Goal: Task Accomplishment & Management: Use online tool/utility

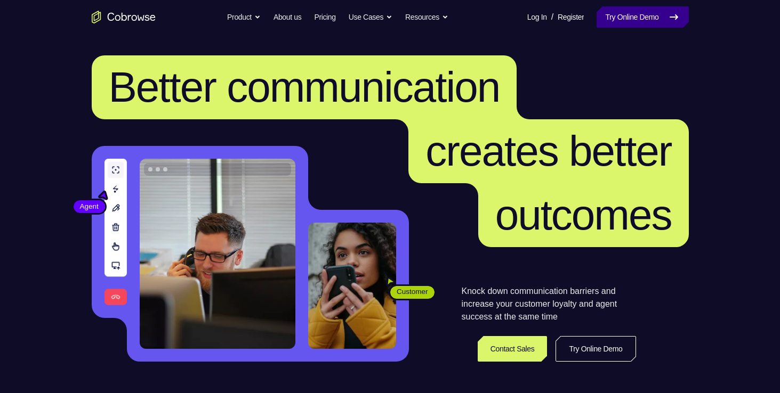
click at [630, 17] on link "Try Online Demo" at bounding box center [642, 16] width 92 height 21
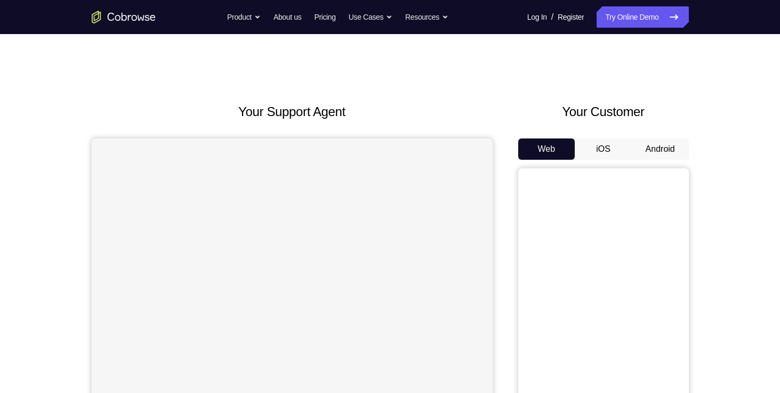
click at [645, 152] on button "Android" at bounding box center [660, 149] width 57 height 21
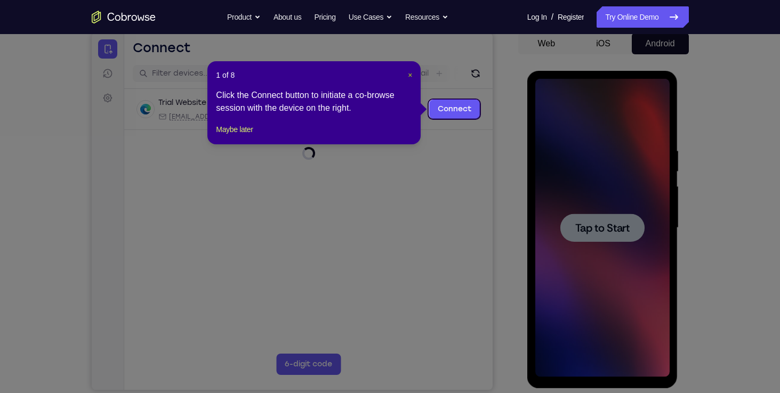
click at [409, 76] on span "×" at bounding box center [410, 75] width 4 height 9
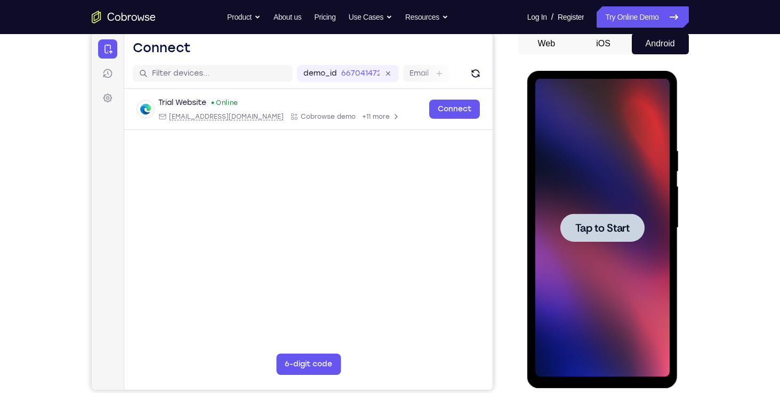
click at [593, 238] on div at bounding box center [602, 228] width 84 height 28
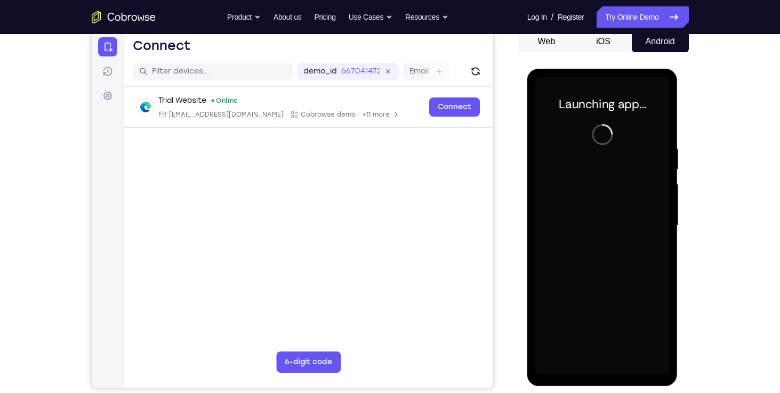
scroll to position [116, 0]
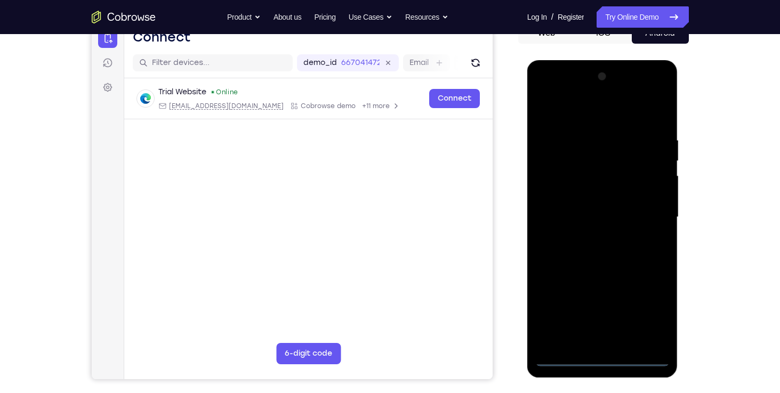
click at [598, 360] on div at bounding box center [602, 217] width 134 height 299
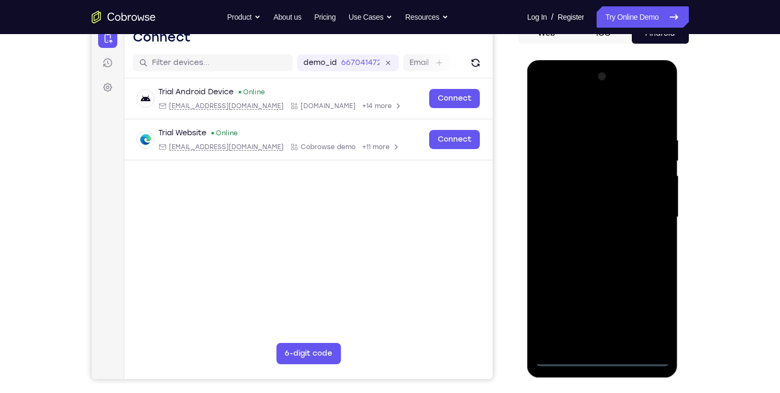
click at [650, 319] on div at bounding box center [602, 217] width 134 height 299
click at [620, 109] on div at bounding box center [602, 217] width 134 height 299
click at [641, 217] on div at bounding box center [602, 217] width 134 height 299
click at [586, 236] on div at bounding box center [602, 217] width 134 height 299
click at [570, 209] on div at bounding box center [602, 217] width 134 height 299
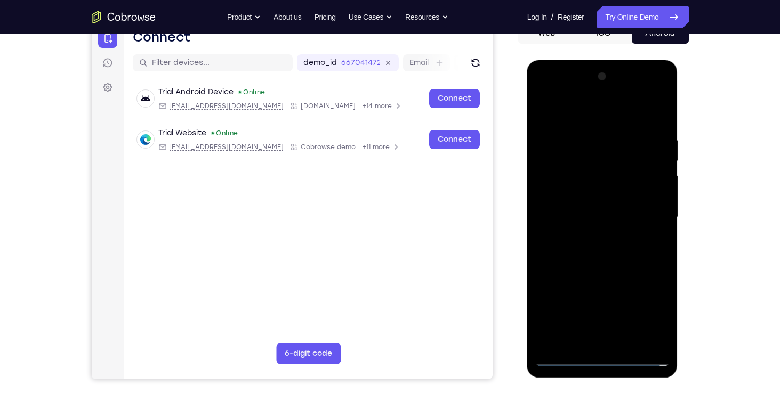
click at [584, 198] on div at bounding box center [602, 217] width 134 height 299
click at [587, 219] on div at bounding box center [602, 217] width 134 height 299
click at [593, 268] on div at bounding box center [602, 217] width 134 height 299
click at [633, 345] on div at bounding box center [602, 217] width 134 height 299
click at [598, 272] on div at bounding box center [602, 217] width 134 height 299
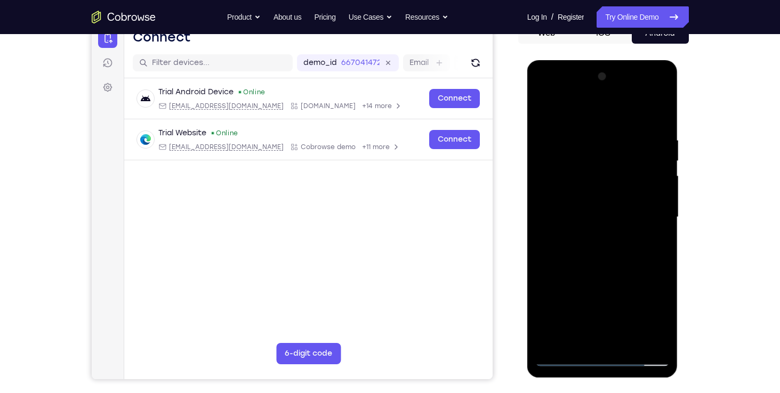
click at [625, 190] on div at bounding box center [602, 217] width 134 height 299
click at [600, 306] on div at bounding box center [602, 217] width 134 height 299
click at [599, 319] on div at bounding box center [602, 217] width 134 height 299
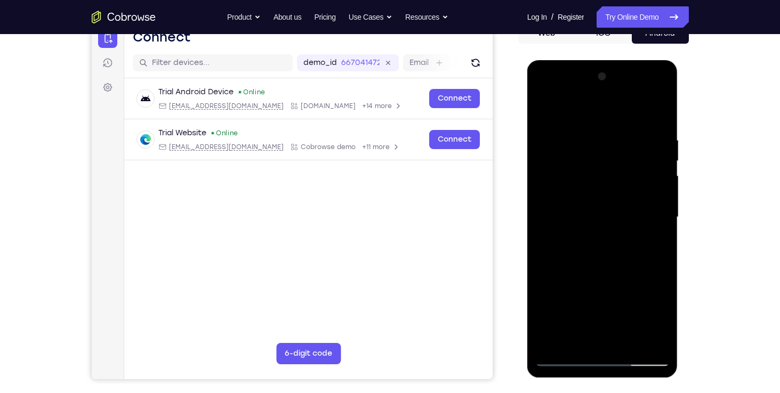
click at [639, 294] on div at bounding box center [602, 217] width 134 height 299
click at [649, 291] on div at bounding box center [602, 217] width 134 height 299
click at [656, 247] on div at bounding box center [602, 217] width 134 height 299
click at [565, 359] on div at bounding box center [602, 217] width 134 height 299
click at [559, 365] on div at bounding box center [602, 217] width 134 height 299
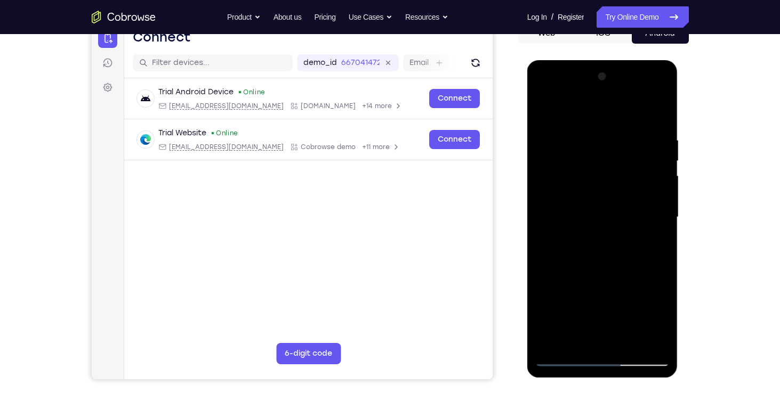
click at [596, 212] on div at bounding box center [602, 217] width 134 height 299
click at [562, 359] on div at bounding box center [602, 217] width 134 height 299
click at [660, 109] on div at bounding box center [602, 217] width 134 height 299
click at [655, 134] on div at bounding box center [602, 217] width 134 height 299
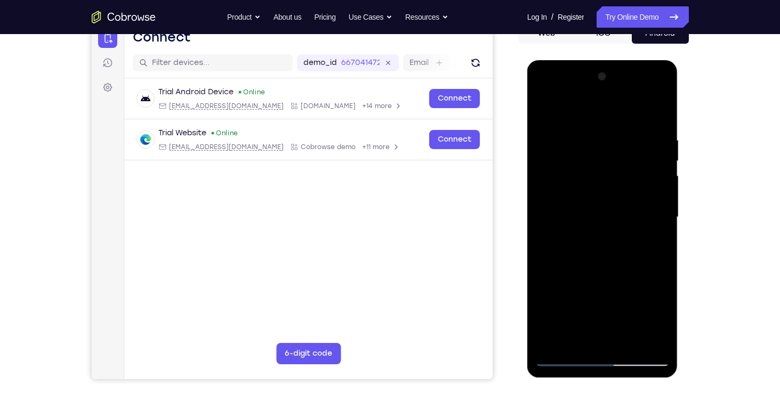
click at [563, 358] on div at bounding box center [602, 217] width 134 height 299
click at [589, 142] on div at bounding box center [602, 217] width 134 height 299
click at [642, 340] on div at bounding box center [602, 217] width 134 height 299
click at [663, 212] on div at bounding box center [602, 217] width 134 height 299
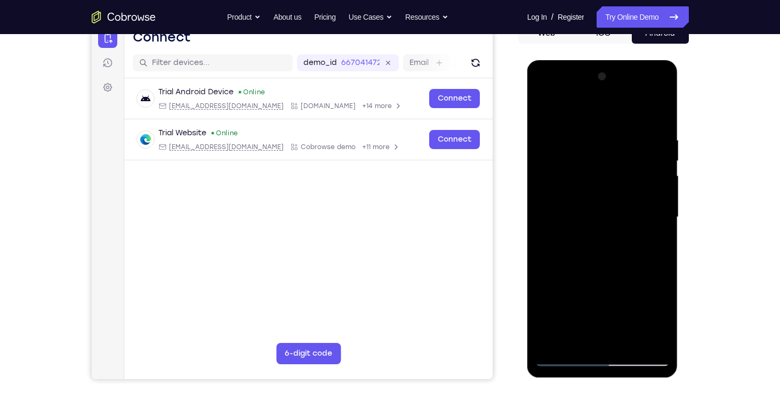
click at [542, 217] on div at bounding box center [602, 217] width 134 height 299
click at [641, 338] on div at bounding box center [602, 217] width 134 height 299
click at [652, 212] on div at bounding box center [602, 217] width 134 height 299
click at [659, 207] on div at bounding box center [602, 217] width 134 height 299
click at [646, 338] on div at bounding box center [602, 217] width 134 height 299
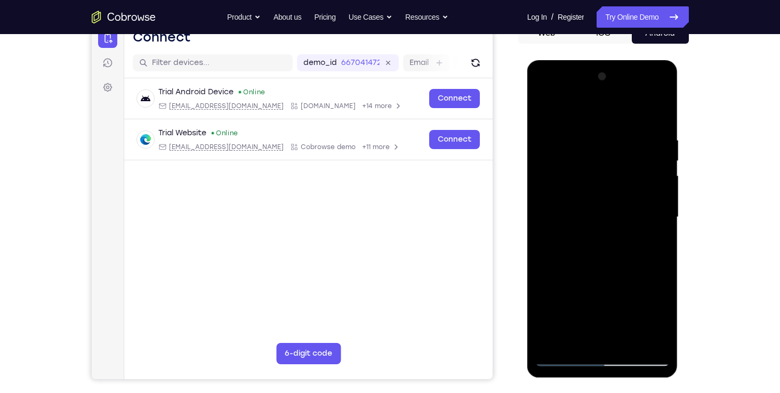
click at [661, 212] on div at bounding box center [602, 217] width 134 height 299
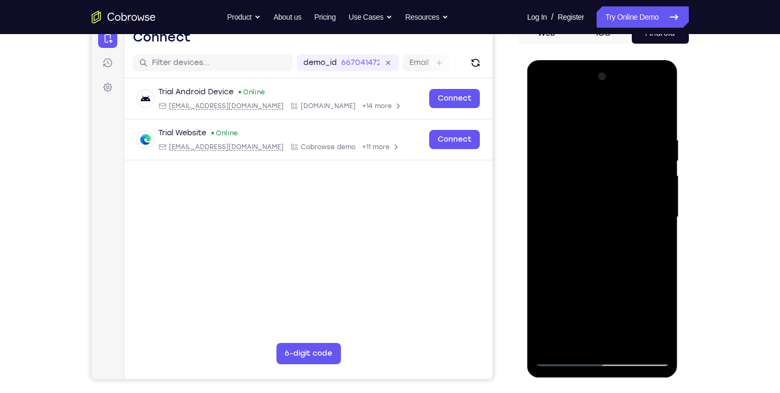
click at [661, 212] on div at bounding box center [602, 217] width 134 height 299
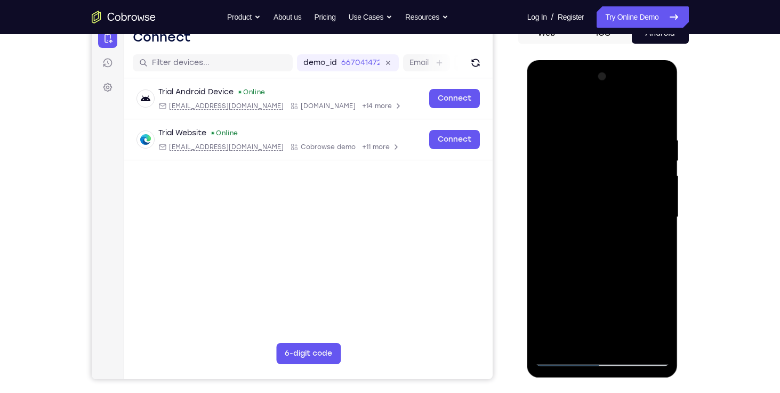
drag, startPoint x: 620, startPoint y: 167, endPoint x: 604, endPoint y: 281, distance: 115.2
click at [604, 281] on div at bounding box center [602, 217] width 134 height 299
click at [621, 134] on div at bounding box center [602, 217] width 134 height 299
click at [654, 194] on div at bounding box center [602, 217] width 134 height 299
click at [540, 320] on div at bounding box center [602, 217] width 134 height 299
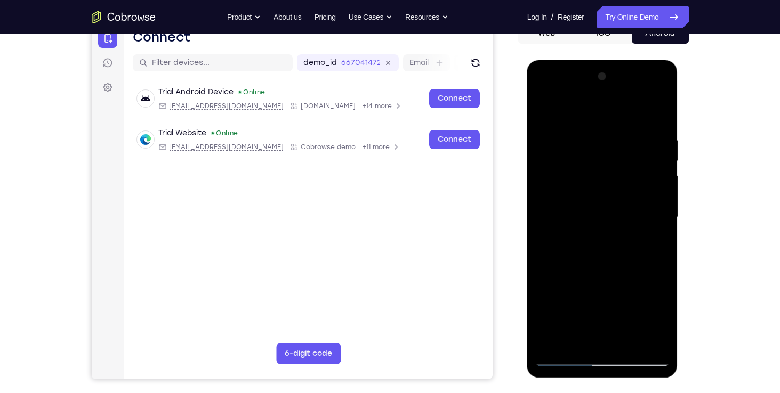
drag, startPoint x: 600, startPoint y: 163, endPoint x: 601, endPoint y: 276, distance: 113.5
click at [601, 276] on div at bounding box center [602, 217] width 134 height 299
click at [661, 213] on div at bounding box center [602, 217] width 134 height 299
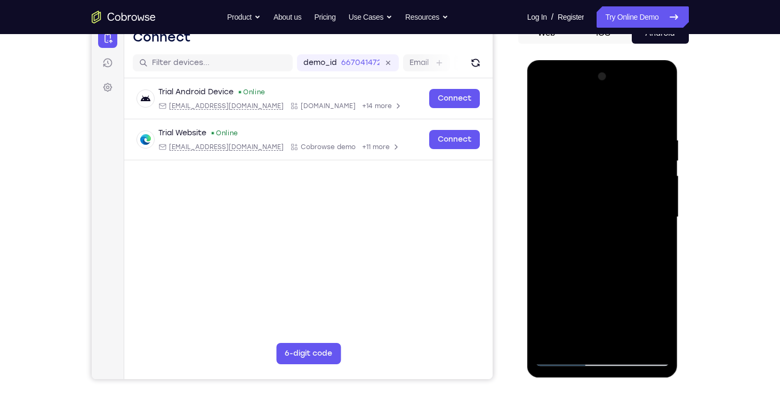
click at [661, 213] on div at bounding box center [602, 217] width 134 height 299
click at [542, 308] on div at bounding box center [602, 217] width 134 height 299
click at [543, 309] on div at bounding box center [602, 217] width 134 height 299
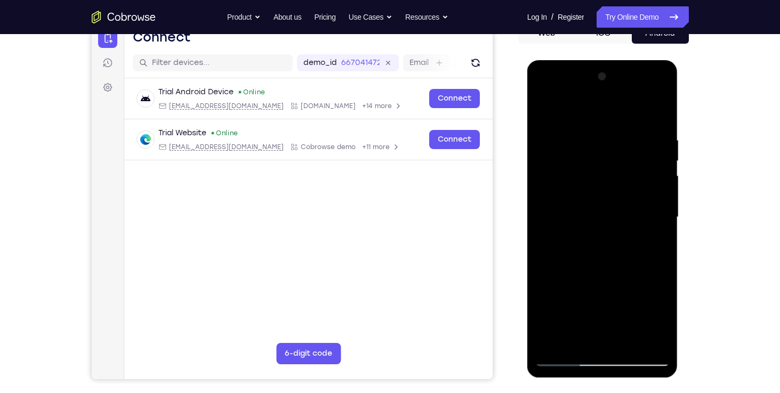
click at [559, 358] on div at bounding box center [602, 217] width 134 height 299
drag, startPoint x: 601, startPoint y: 158, endPoint x: 598, endPoint y: 265, distance: 107.2
click at [598, 265] on div at bounding box center [602, 217] width 134 height 299
click at [546, 217] on div at bounding box center [602, 217] width 134 height 299
drag, startPoint x: 602, startPoint y: 147, endPoint x: 596, endPoint y: 211, distance: 64.2
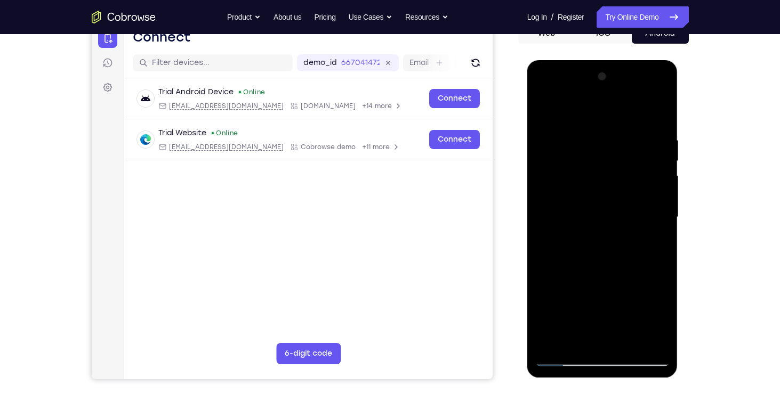
click at [596, 211] on div at bounding box center [602, 217] width 134 height 299
click at [661, 111] on div at bounding box center [602, 217] width 134 height 299
click at [632, 196] on div at bounding box center [602, 217] width 134 height 299
click at [551, 196] on div at bounding box center [602, 217] width 134 height 299
click at [544, 109] on div at bounding box center [602, 217] width 134 height 299
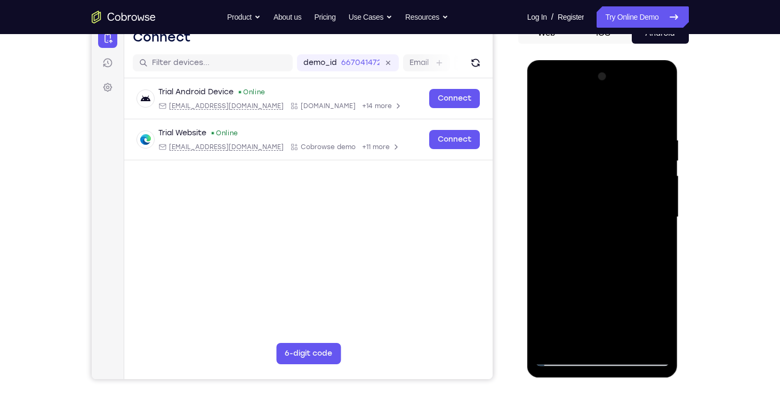
click at [569, 292] on div at bounding box center [602, 217] width 134 height 299
click at [549, 138] on div at bounding box center [602, 217] width 134 height 299
click at [650, 178] on div at bounding box center [602, 217] width 134 height 299
click at [585, 208] on div at bounding box center [602, 217] width 134 height 299
click at [563, 360] on div at bounding box center [602, 217] width 134 height 299
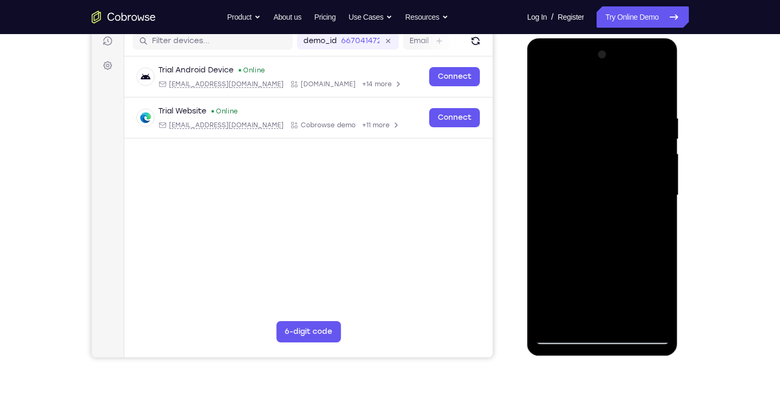
scroll to position [143, 0]
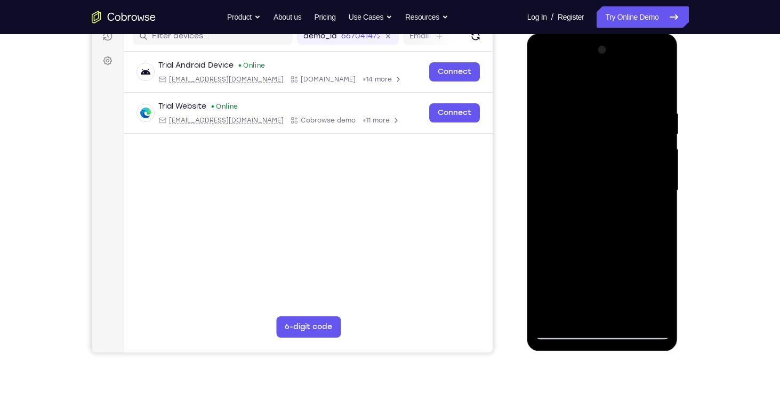
click at [566, 329] on div at bounding box center [602, 191] width 134 height 299
drag, startPoint x: 608, startPoint y: 173, endPoint x: 586, endPoint y: 283, distance: 112.1
click at [586, 283] on div at bounding box center [602, 191] width 134 height 299
drag, startPoint x: 606, startPoint y: 129, endPoint x: 609, endPoint y: 215, distance: 86.4
click at [609, 215] on div at bounding box center [602, 191] width 134 height 299
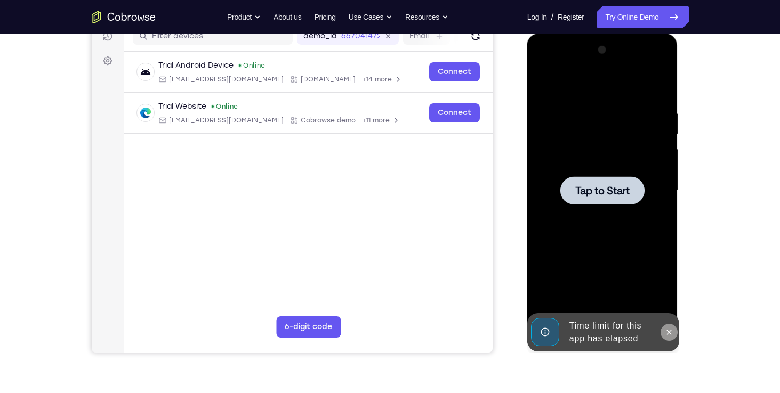
click at [667, 329] on icon at bounding box center [669, 332] width 9 height 9
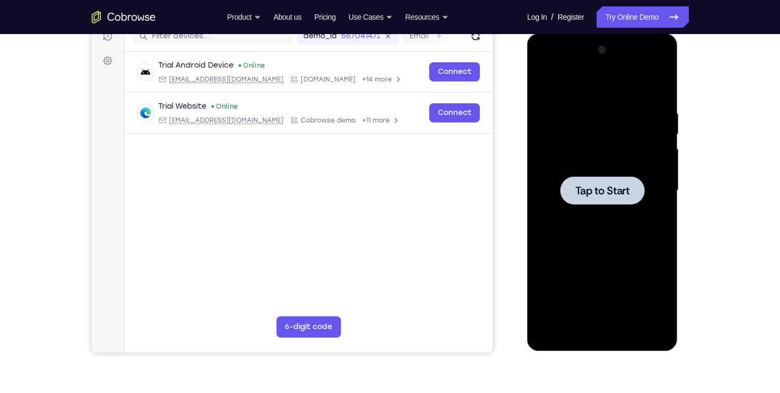
click at [613, 195] on span "Tap to Start" at bounding box center [602, 190] width 54 height 11
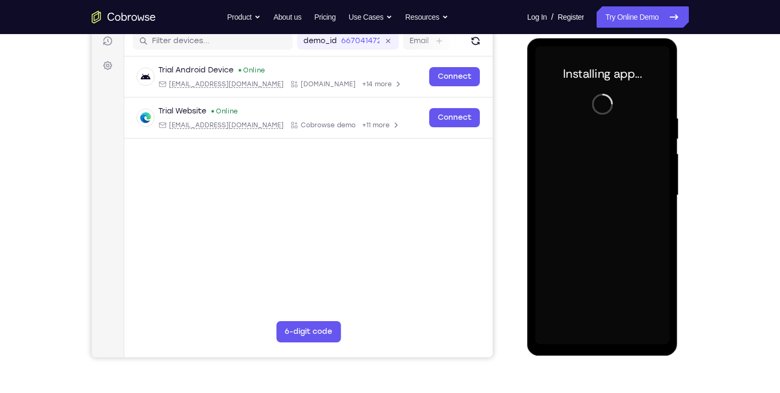
scroll to position [133, 0]
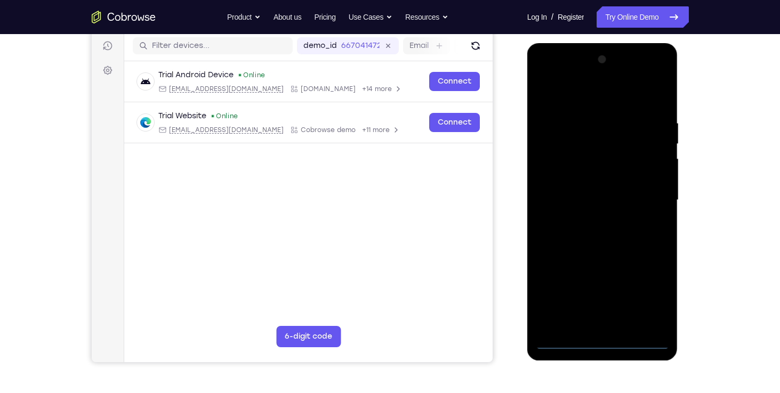
click at [603, 343] on div at bounding box center [602, 200] width 134 height 299
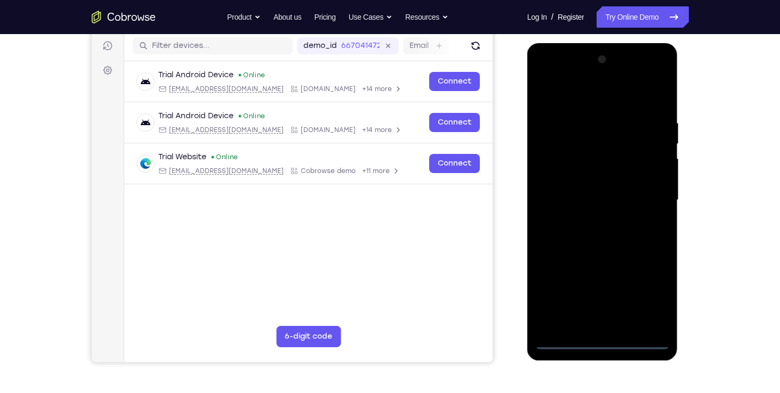
click at [642, 298] on div at bounding box center [602, 200] width 134 height 299
click at [593, 102] on div at bounding box center [602, 200] width 134 height 299
click at [560, 163] on div at bounding box center [602, 200] width 134 height 299
click at [588, 197] on div at bounding box center [602, 200] width 134 height 299
click at [592, 186] on div at bounding box center [602, 200] width 134 height 299
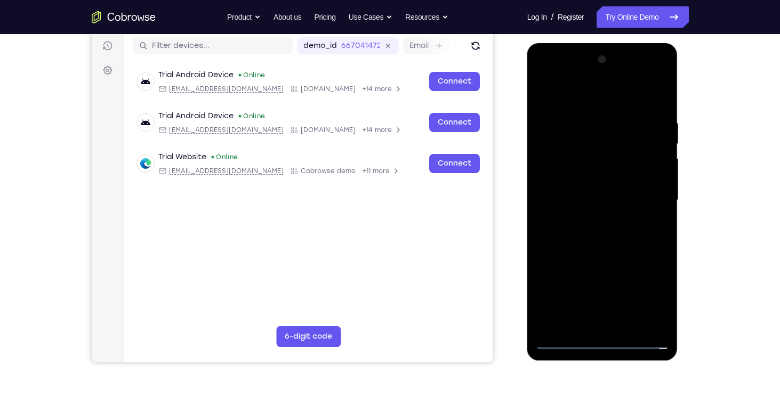
click at [595, 214] on div at bounding box center [602, 200] width 134 height 299
click at [591, 257] on div at bounding box center [602, 200] width 134 height 299
click at [599, 179] on div at bounding box center [602, 200] width 134 height 299
click at [597, 322] on div at bounding box center [602, 200] width 134 height 299
click at [590, 179] on div at bounding box center [602, 200] width 134 height 299
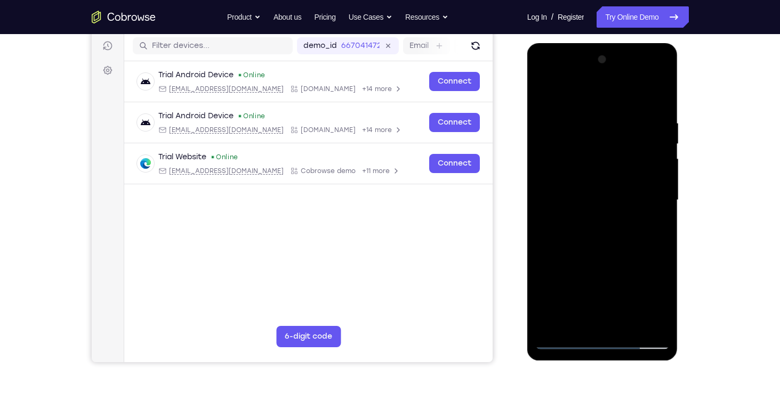
click at [585, 177] on div at bounding box center [602, 200] width 134 height 299
click at [614, 217] on div at bounding box center [602, 200] width 134 height 299
click at [633, 108] on div at bounding box center [602, 200] width 134 height 299
click at [607, 195] on div at bounding box center [602, 200] width 134 height 299
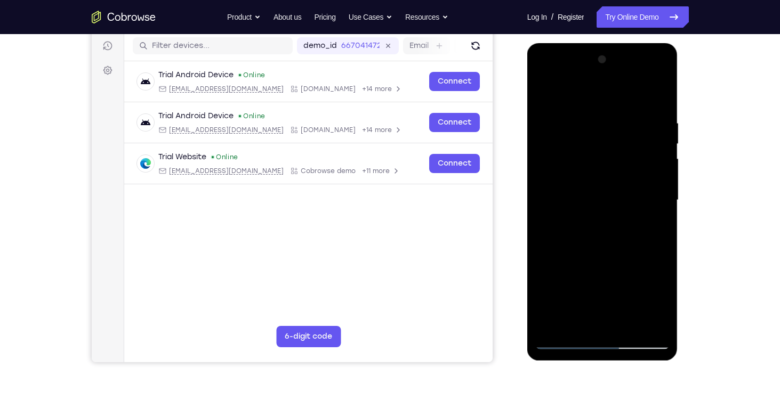
click at [587, 223] on div at bounding box center [602, 200] width 134 height 299
click at [568, 201] on div at bounding box center [602, 200] width 134 height 299
click at [603, 222] on div at bounding box center [602, 200] width 134 height 299
click at [609, 325] on div at bounding box center [602, 200] width 134 height 299
click at [576, 325] on div at bounding box center [602, 200] width 134 height 299
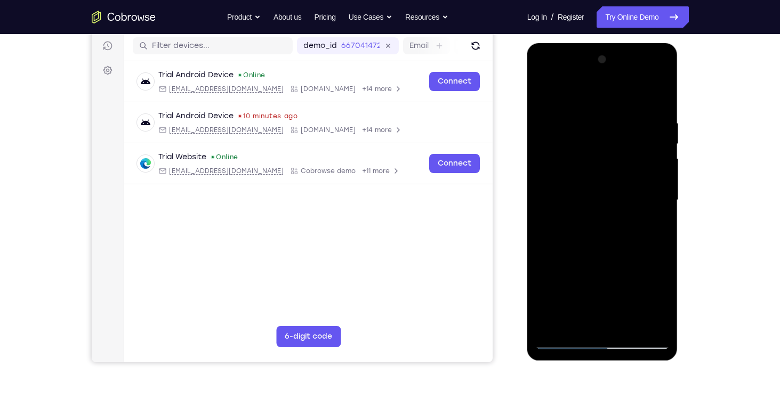
click at [617, 273] on div at bounding box center [602, 200] width 134 height 299
click at [661, 322] on div at bounding box center [602, 200] width 134 height 299
click at [630, 261] on div at bounding box center [602, 200] width 134 height 299
click at [617, 278] on div at bounding box center [602, 200] width 134 height 299
click at [660, 220] on div at bounding box center [602, 200] width 134 height 299
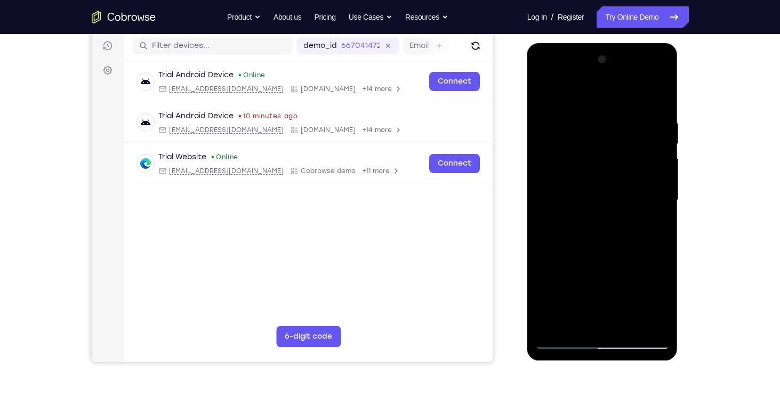
click at [566, 342] on div at bounding box center [602, 200] width 134 height 299
click at [559, 345] on div at bounding box center [602, 200] width 134 height 299
click at [590, 168] on div at bounding box center [602, 200] width 134 height 299
click at [663, 207] on div at bounding box center [602, 200] width 134 height 299
click at [663, 210] on div at bounding box center [602, 200] width 134 height 299
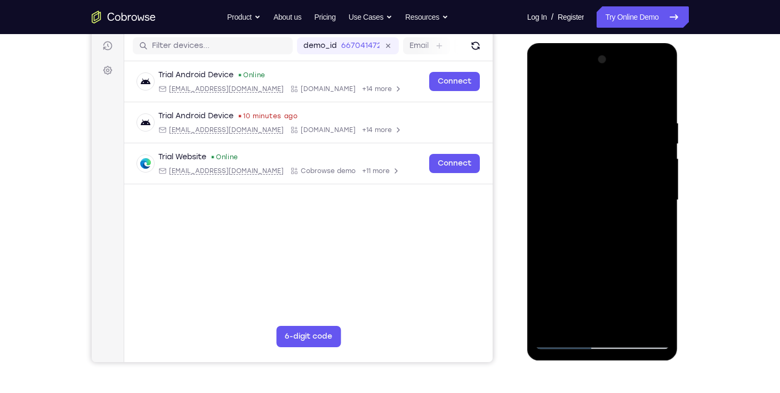
click at [663, 210] on div at bounding box center [602, 200] width 134 height 299
click at [655, 209] on div at bounding box center [602, 200] width 134 height 299
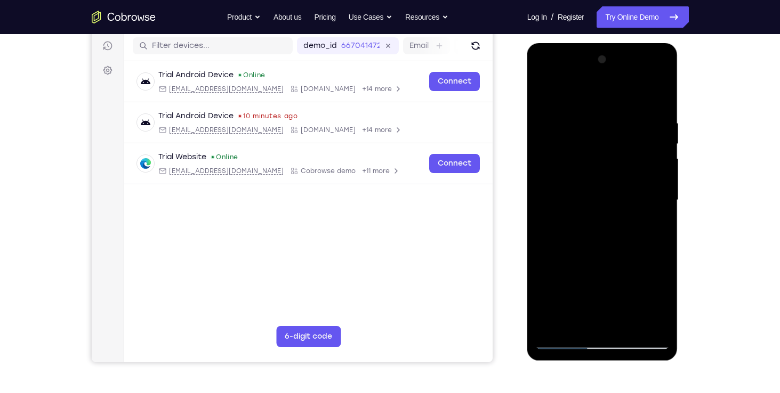
click at [661, 99] on div at bounding box center [602, 200] width 134 height 299
click at [639, 109] on div at bounding box center [602, 200] width 134 height 299
drag, startPoint x: 621, startPoint y: 104, endPoint x: 619, endPoint y: 211, distance: 106.6
click at [619, 211] on div at bounding box center [602, 200] width 134 height 299
click at [617, 160] on div at bounding box center [602, 200] width 134 height 299
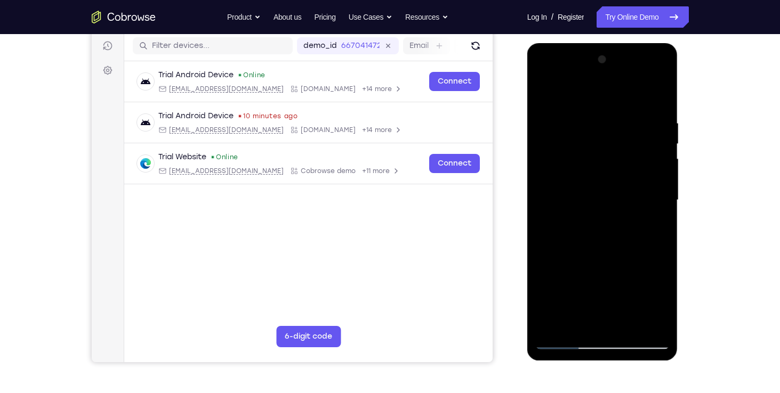
click at [566, 339] on div at bounding box center [602, 200] width 134 height 299
click at [542, 96] on div at bounding box center [602, 200] width 134 height 299
click at [648, 96] on div at bounding box center [602, 200] width 134 height 299
click at [542, 95] on div at bounding box center [602, 200] width 134 height 299
drag, startPoint x: 638, startPoint y: 183, endPoint x: 555, endPoint y: 187, distance: 83.2
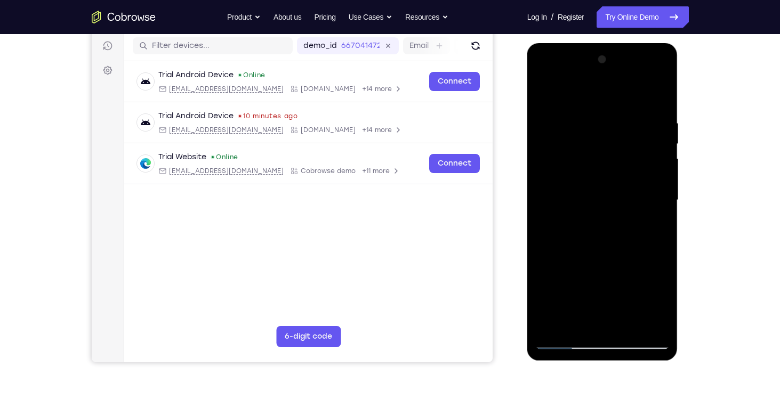
click at [555, 187] on div at bounding box center [602, 200] width 134 height 299
drag, startPoint x: 606, startPoint y: 217, endPoint x: 610, endPoint y: 278, distance: 61.4
click at [610, 278] on div at bounding box center [602, 200] width 134 height 299
drag, startPoint x: 611, startPoint y: 295, endPoint x: 591, endPoint y: 171, distance: 125.2
click at [591, 171] on div at bounding box center [602, 200] width 134 height 299
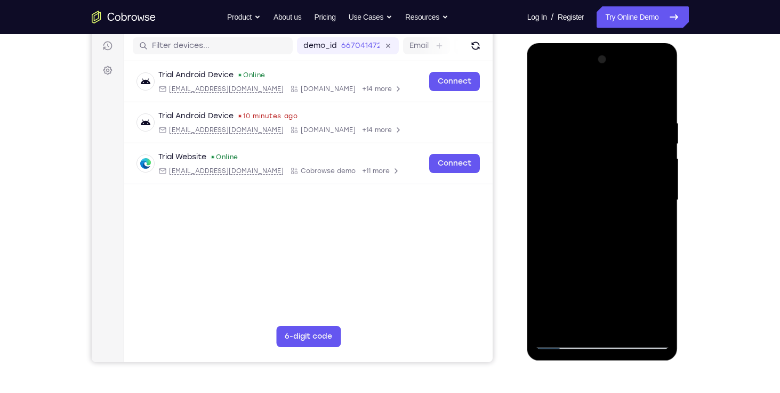
drag, startPoint x: 611, startPoint y: 296, endPoint x: 591, endPoint y: 104, distance: 193.0
click at [591, 104] on div at bounding box center [602, 200] width 134 height 299
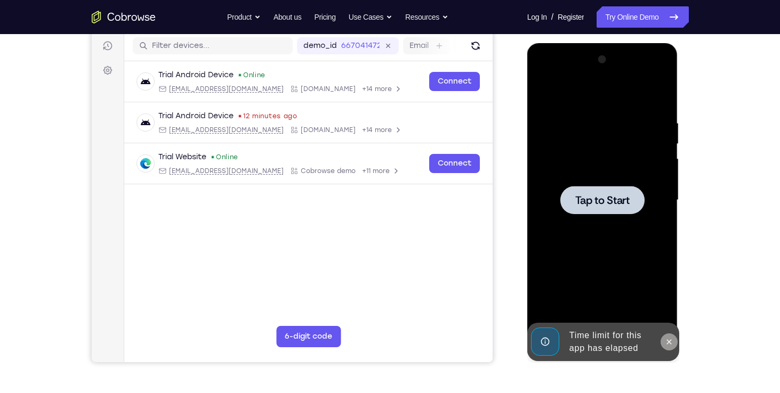
click at [672, 343] on icon at bounding box center [669, 342] width 9 height 9
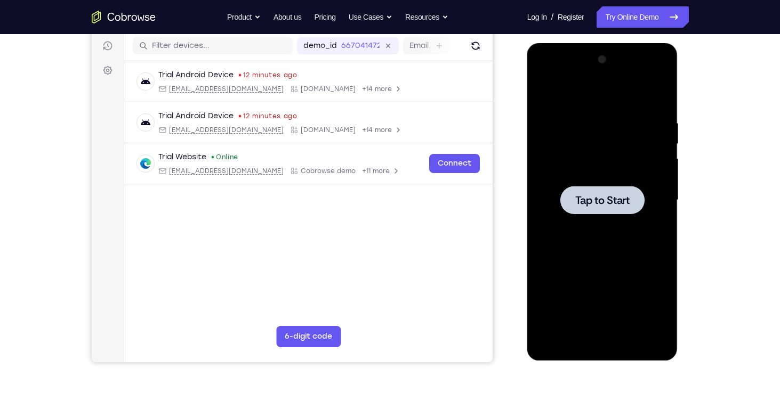
click at [600, 190] on div at bounding box center [602, 200] width 84 height 28
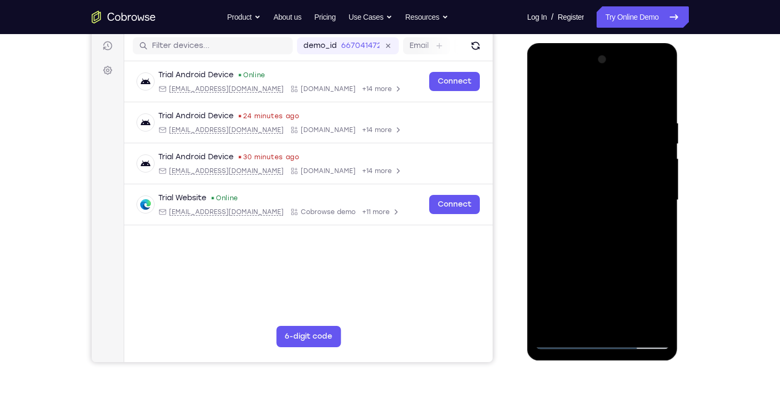
click at [606, 345] on div at bounding box center [602, 200] width 134 height 299
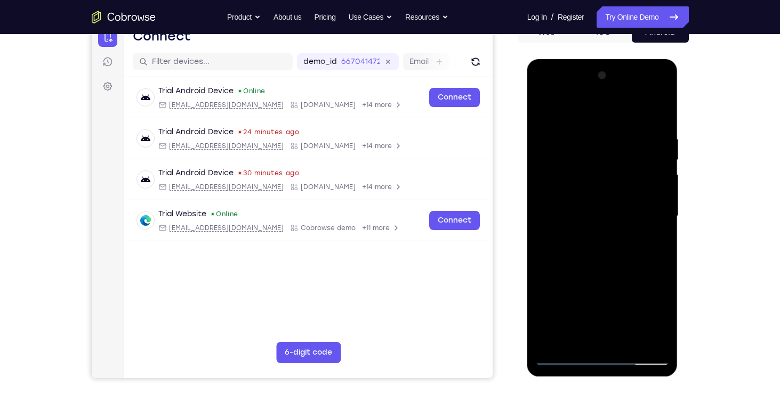
scroll to position [119, 0]
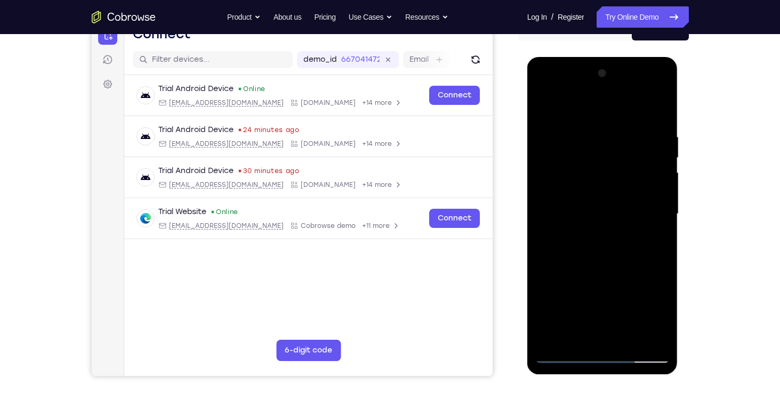
click at [650, 305] on div at bounding box center [602, 214] width 134 height 299
click at [617, 105] on div at bounding box center [602, 214] width 134 height 299
click at [641, 211] on div at bounding box center [602, 214] width 134 height 299
click at [588, 233] on div at bounding box center [602, 214] width 134 height 299
click at [578, 203] on div at bounding box center [602, 214] width 134 height 299
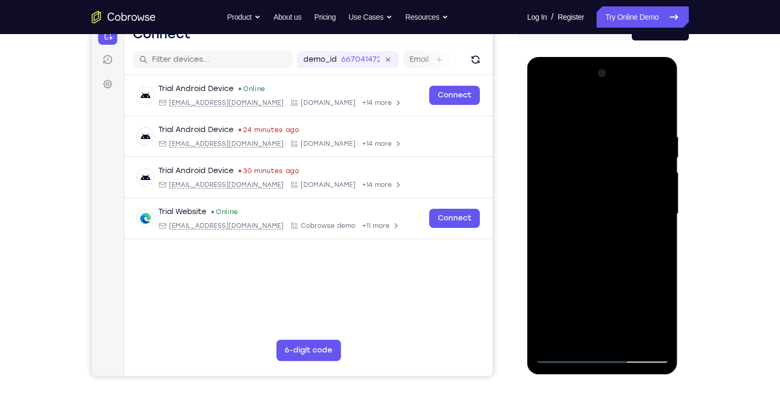
click at [585, 189] on div at bounding box center [602, 214] width 134 height 299
click at [589, 207] on div at bounding box center [602, 214] width 134 height 299
click at [591, 214] on div at bounding box center [602, 214] width 134 height 299
click at [591, 248] on div at bounding box center [602, 214] width 134 height 299
click at [612, 265] on div at bounding box center [602, 214] width 134 height 299
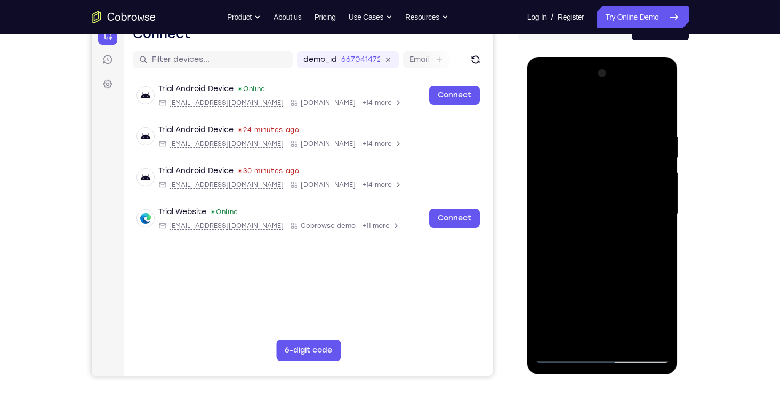
click at [627, 341] on div at bounding box center [602, 214] width 134 height 299
click at [614, 273] on div at bounding box center [602, 214] width 134 height 299
click at [561, 357] on div at bounding box center [602, 214] width 134 height 299
drag, startPoint x: 602, startPoint y: 163, endPoint x: 602, endPoint y: 281, distance: 118.3
click at [602, 281] on div at bounding box center [602, 214] width 134 height 299
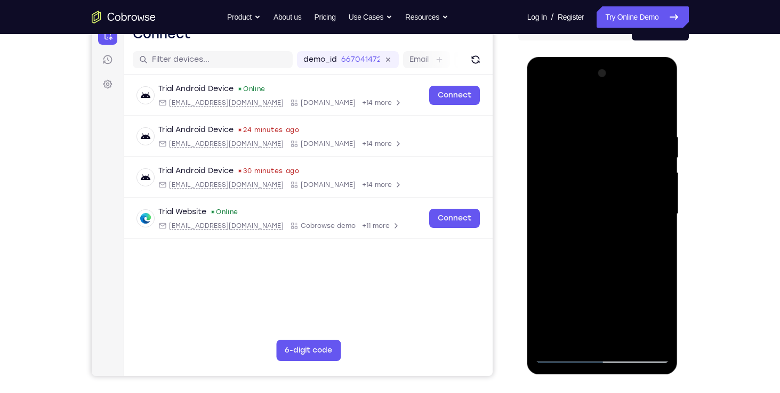
click at [594, 140] on div at bounding box center [602, 214] width 134 height 299
click at [644, 332] on div at bounding box center [602, 214] width 134 height 299
click at [644, 335] on div at bounding box center [602, 214] width 134 height 299
click at [567, 359] on div at bounding box center [602, 214] width 134 height 299
click at [660, 106] on div at bounding box center [602, 214] width 134 height 299
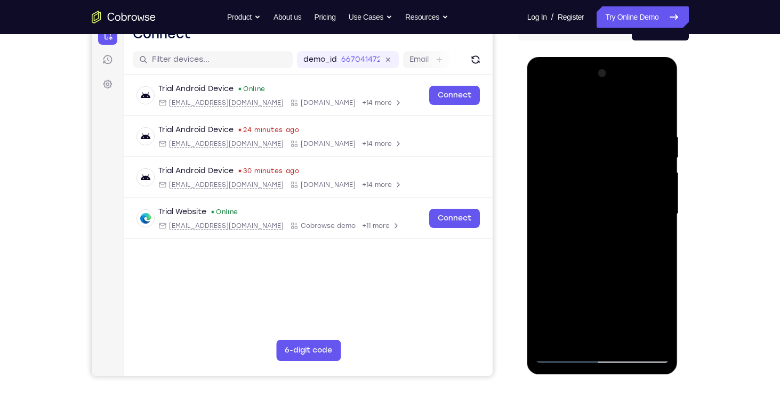
click at [565, 359] on div at bounding box center [602, 214] width 134 height 299
click at [628, 340] on div at bounding box center [602, 214] width 134 height 299
click at [607, 212] on div at bounding box center [602, 214] width 134 height 299
click at [561, 357] on div at bounding box center [602, 214] width 134 height 299
click at [585, 182] on div at bounding box center [602, 214] width 134 height 299
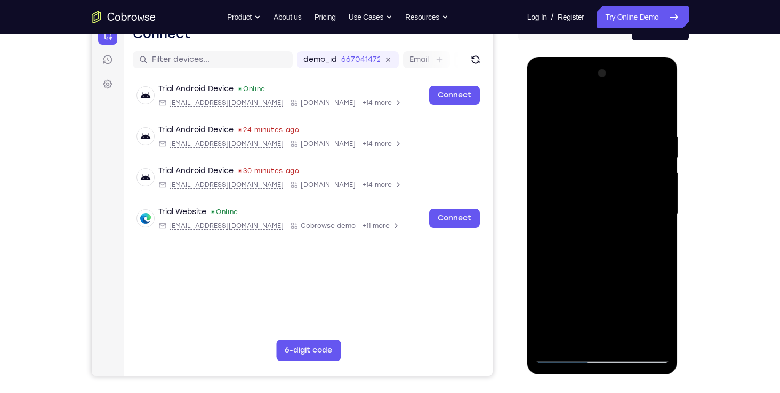
click at [658, 242] on div at bounding box center [602, 214] width 134 height 299
click at [572, 210] on div at bounding box center [602, 214] width 134 height 299
click at [570, 293] on div at bounding box center [602, 214] width 134 height 299
click at [643, 149] on div at bounding box center [602, 214] width 134 height 299
click at [566, 360] on div at bounding box center [602, 214] width 134 height 299
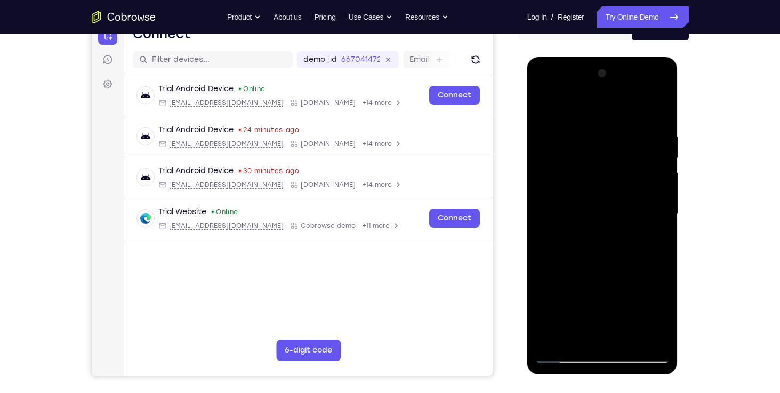
click at [566, 360] on div at bounding box center [602, 214] width 134 height 299
drag, startPoint x: 603, startPoint y: 138, endPoint x: 607, endPoint y: 271, distance: 132.8
click at [607, 271] on div at bounding box center [602, 214] width 134 height 299
drag, startPoint x: 607, startPoint y: 153, endPoint x: 623, endPoint y: 319, distance: 166.5
click at [623, 319] on div at bounding box center [602, 214] width 134 height 299
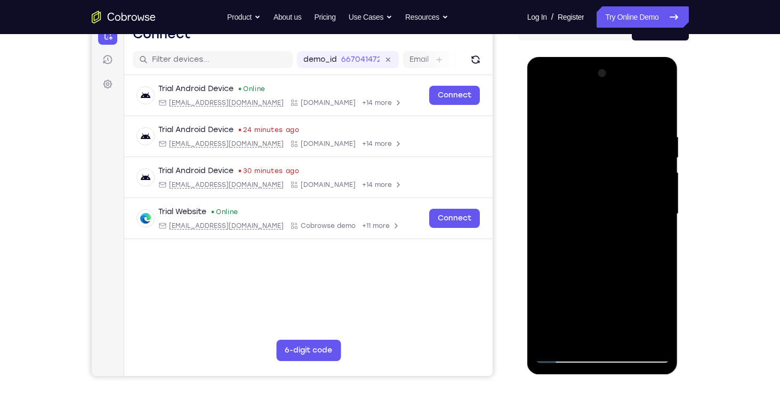
click at [659, 108] on div at bounding box center [602, 214] width 134 height 299
click at [653, 339] on div at bounding box center [602, 214] width 134 height 299
click at [604, 175] on div at bounding box center [602, 214] width 134 height 299
click at [661, 199] on div at bounding box center [602, 214] width 134 height 299
click at [660, 204] on div at bounding box center [602, 214] width 134 height 299
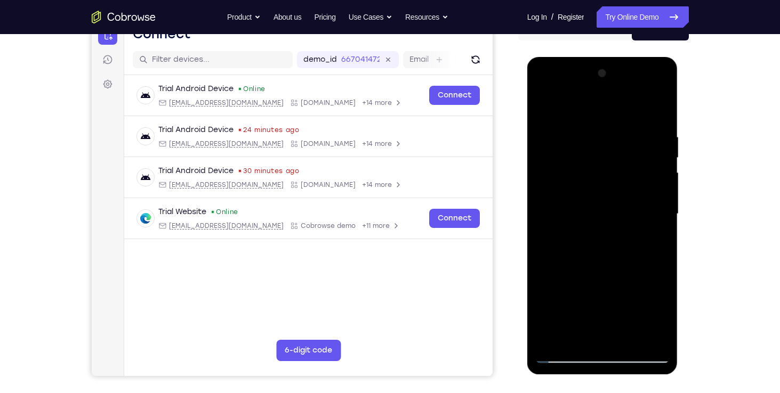
click at [660, 204] on div at bounding box center [602, 214] width 134 height 299
click at [542, 204] on div at bounding box center [602, 214] width 134 height 299
click at [666, 204] on div at bounding box center [602, 214] width 134 height 299
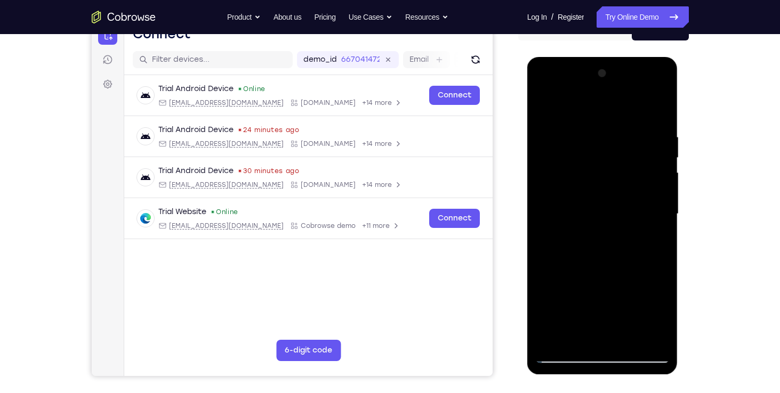
click at [543, 204] on div at bounding box center [602, 214] width 134 height 299
click at [664, 198] on div at bounding box center [602, 214] width 134 height 299
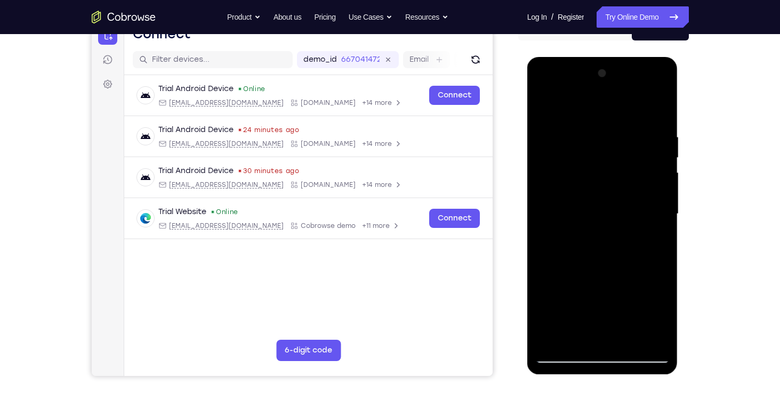
click at [540, 203] on div at bounding box center [602, 214] width 134 height 299
click at [660, 199] on div at bounding box center [602, 214] width 134 height 299
click at [566, 352] on div at bounding box center [602, 214] width 134 height 299
click at [640, 299] on div at bounding box center [602, 214] width 134 height 299
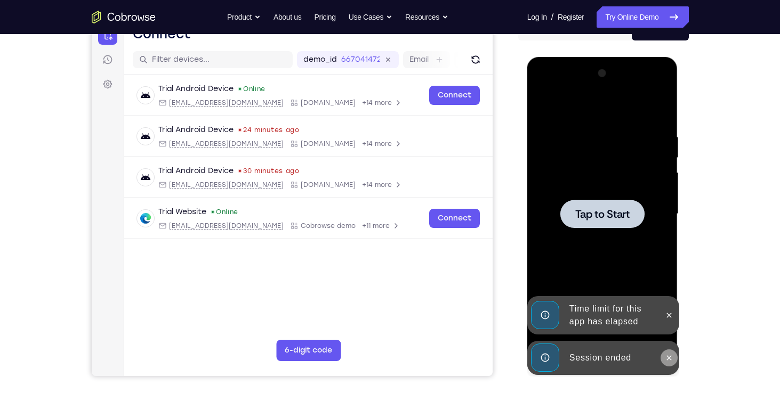
click at [670, 355] on icon at bounding box center [669, 358] width 9 height 9
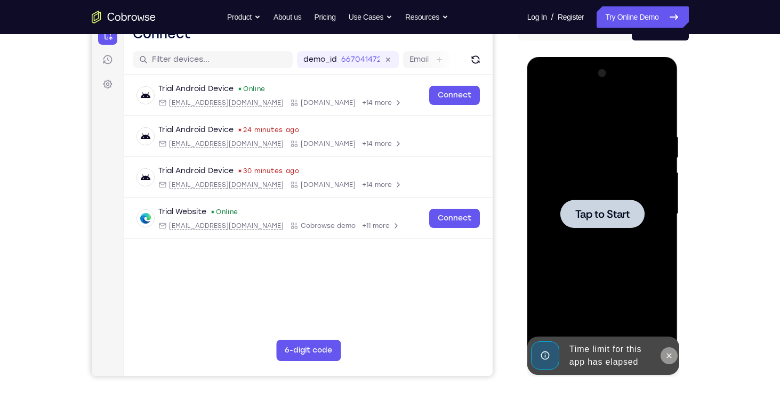
click at [668, 353] on icon at bounding box center [669, 356] width 9 height 9
